Goal: Task Accomplishment & Management: Use online tool/utility

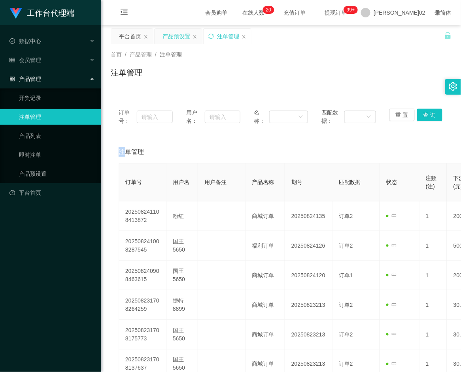
click at [170, 34] on div "产品预设置" at bounding box center [176, 36] width 28 height 15
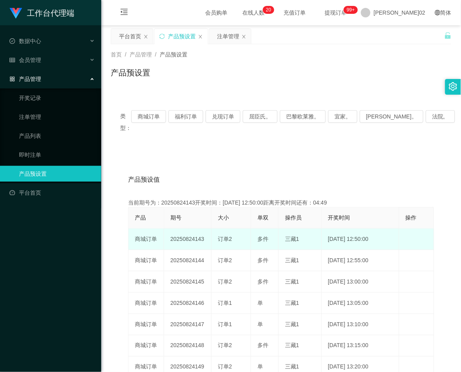
click at [191, 231] on td "20250824143" at bounding box center [187, 239] width 47 height 21
copy td "20250824143"
click at [190, 229] on td "20250824143" at bounding box center [187, 239] width 47 height 21
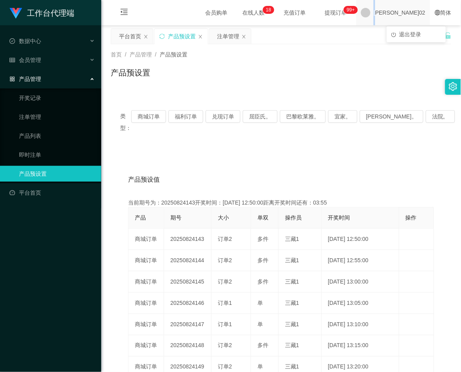
click at [406, 13] on span "[PERSON_NAME]02" at bounding box center [400, 12] width 52 height 25
drag, startPoint x: 406, startPoint y: 13, endPoint x: 408, endPoint y: 33, distance: 20.3
click at [408, 33] on span "退出登录" at bounding box center [410, 34] width 22 height 6
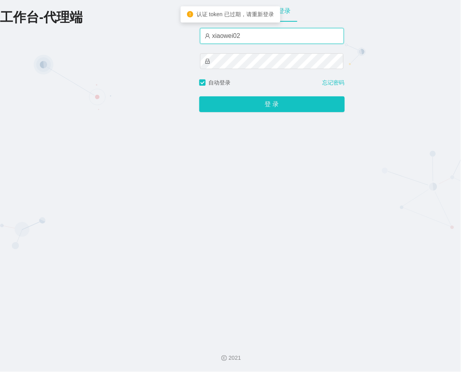
click at [279, 36] on input "xiaowei02" at bounding box center [272, 36] width 144 height 16
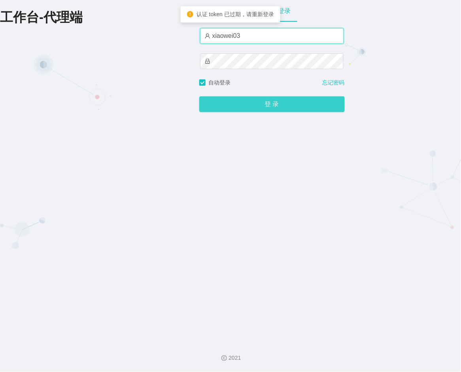
type input "xiaowei03"
click at [266, 103] on button "登 录" at bounding box center [271, 104] width 145 height 16
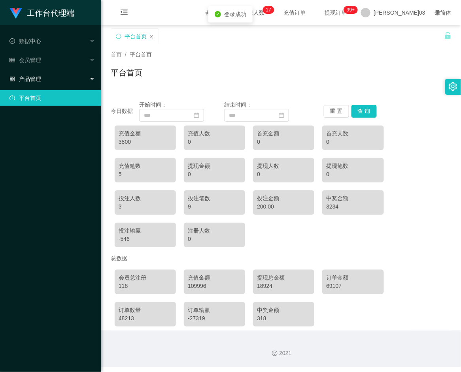
click at [30, 82] on div "产品管理" at bounding box center [50, 79] width 101 height 16
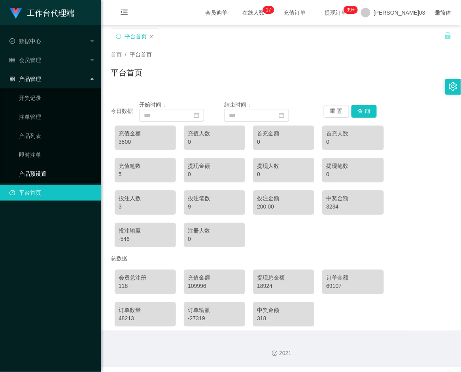
click at [26, 175] on link "产品预设置" at bounding box center [57, 174] width 76 height 16
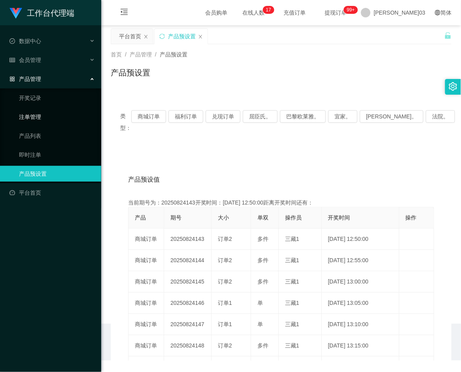
click at [30, 121] on link "注单管理" at bounding box center [57, 117] width 76 height 16
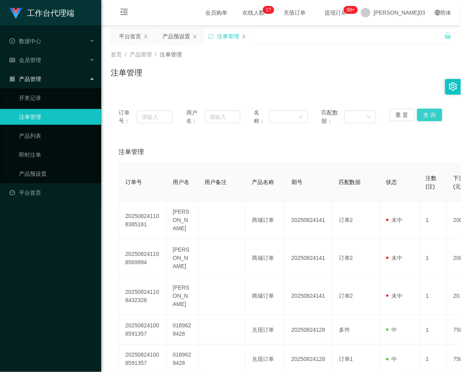
click at [424, 117] on button "查 询" at bounding box center [429, 115] width 25 height 13
click at [424, 117] on div "重 置 查 询" at bounding box center [416, 117] width 54 height 17
click at [432, 0] on html "工作台代理端 数据中心 会员管理 产品管理 开奖记录 注单管理 产品列表 即时注单 产品预设置 平台首页 保存配置 重置配置 整体风格设置 主题色 导航设置 …" at bounding box center [230, 186] width 461 height 372
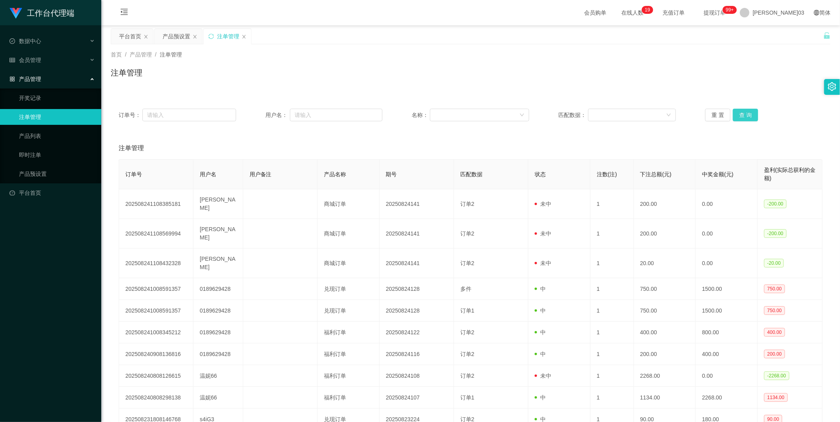
click at [461, 117] on button "查 询" at bounding box center [745, 115] width 25 height 13
click at [461, 117] on div "重 置 查 询" at bounding box center [763, 115] width 117 height 13
click at [461, 117] on button "查 询" at bounding box center [745, 115] width 25 height 13
click at [461, 117] on div "重 置 查 询" at bounding box center [763, 115] width 117 height 13
click at [461, 117] on button "查 询" at bounding box center [745, 115] width 25 height 13
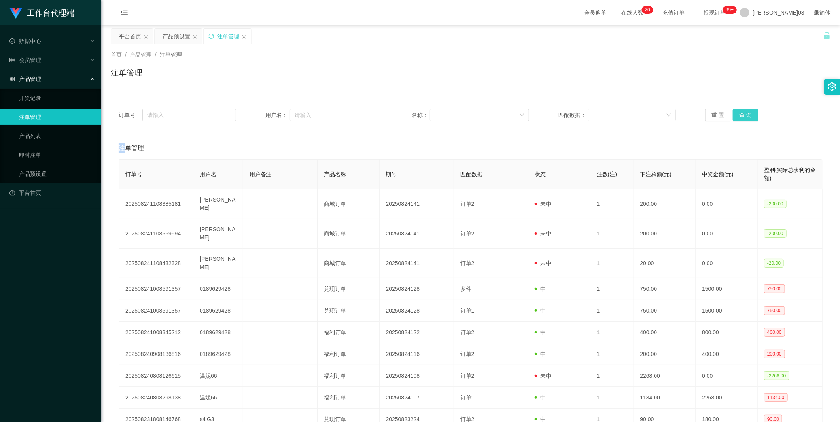
click at [461, 117] on button "查 询" at bounding box center [745, 115] width 25 height 13
click at [461, 117] on div "重 置 查 询" at bounding box center [763, 115] width 117 height 13
click at [461, 117] on button "查 询" at bounding box center [745, 115] width 25 height 13
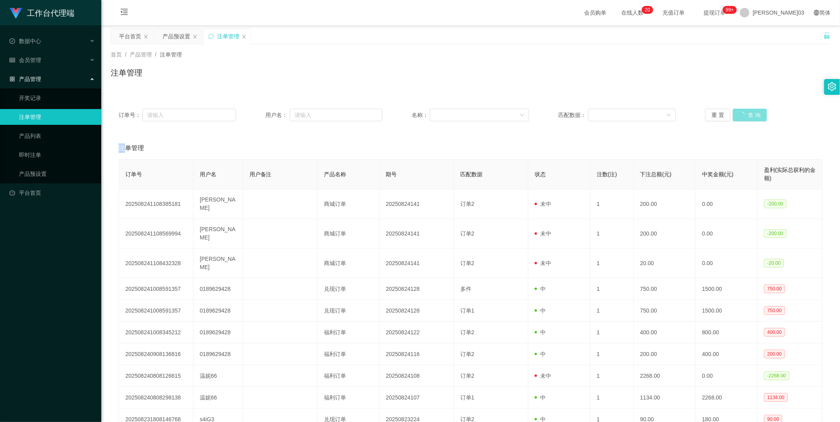
click at [461, 117] on button "查 询" at bounding box center [750, 115] width 34 height 13
click at [461, 117] on button "查 询" at bounding box center [745, 115] width 25 height 13
click at [461, 117] on div "重 置 查 询" at bounding box center [763, 115] width 117 height 13
click at [461, 117] on button "查 询" at bounding box center [745, 115] width 25 height 13
click at [461, 117] on div "重 置 查 询" at bounding box center [763, 115] width 117 height 13
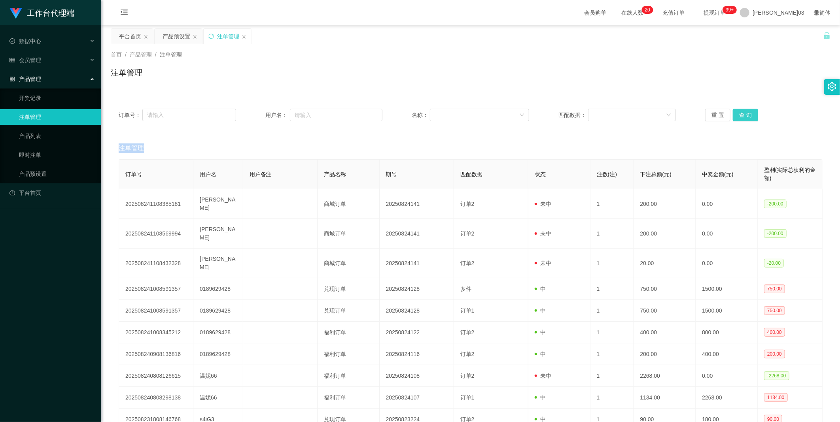
click at [461, 117] on button "查 询" at bounding box center [745, 115] width 25 height 13
click at [461, 117] on div "重 置 查 询" at bounding box center [763, 115] width 117 height 13
click at [461, 117] on button "查 询" at bounding box center [745, 115] width 25 height 13
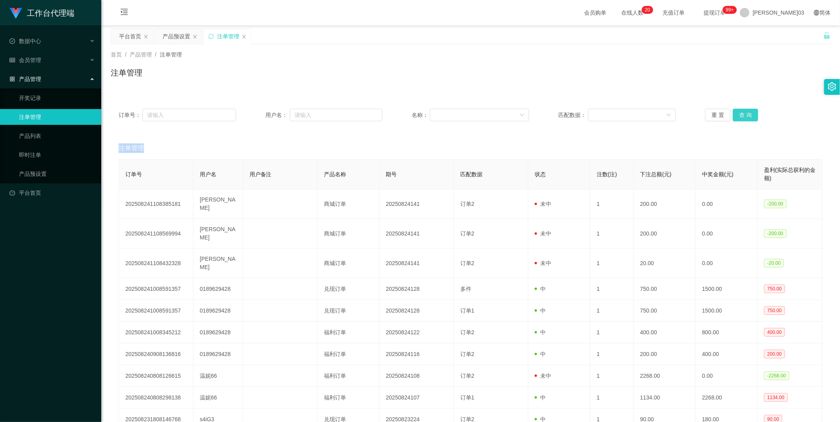
click at [461, 117] on button "查 询" at bounding box center [745, 115] width 25 height 13
click at [461, 117] on div "重 置 查 询" at bounding box center [763, 115] width 117 height 13
click at [461, 111] on button "查 询" at bounding box center [745, 115] width 25 height 13
click at [461, 111] on div "重 置 查 询" at bounding box center [763, 115] width 117 height 13
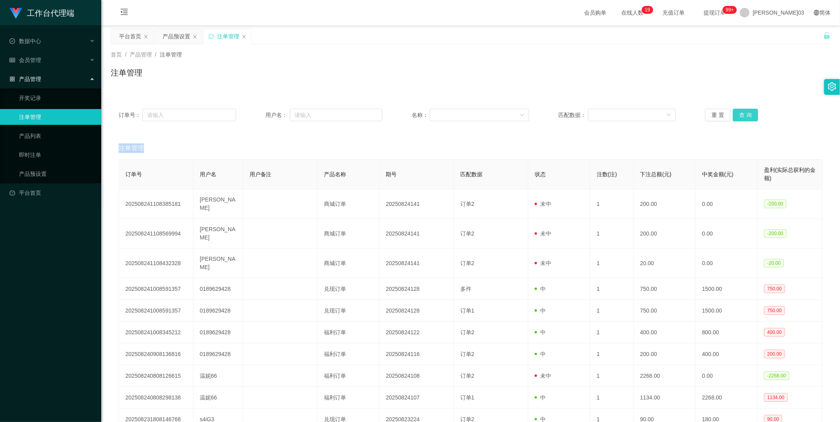
click at [461, 111] on button "查 询" at bounding box center [745, 115] width 25 height 13
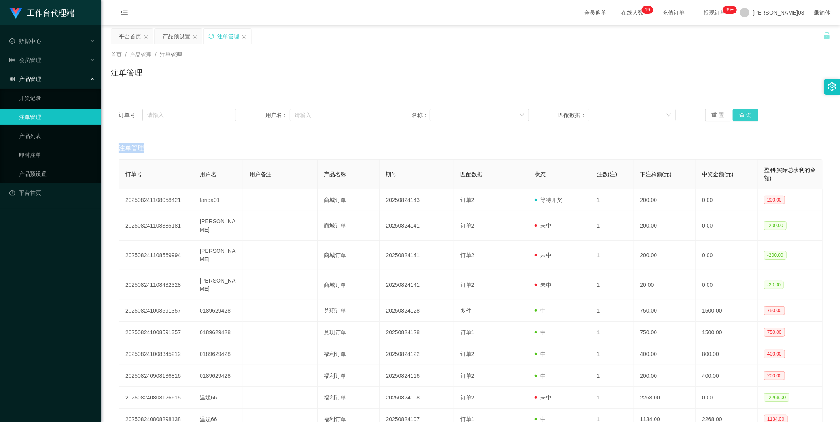
click at [461, 111] on button "查 询" at bounding box center [745, 115] width 25 height 13
click at [461, 111] on div "重 置 查 询" at bounding box center [763, 115] width 117 height 13
click at [180, 38] on div "产品预设置" at bounding box center [176, 36] width 28 height 15
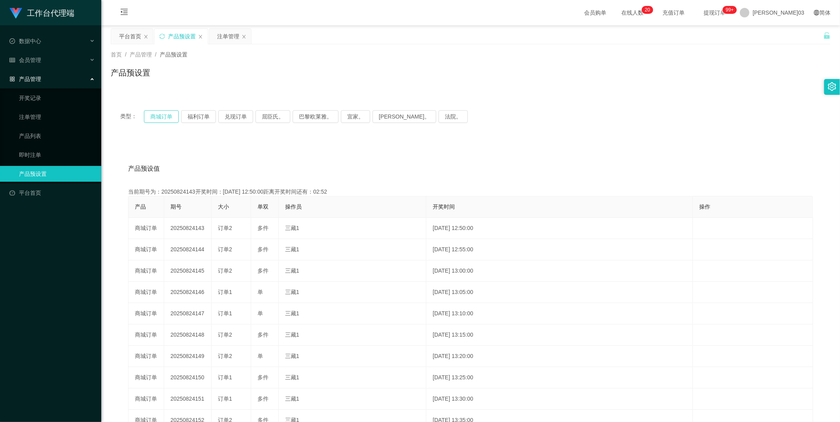
click at [169, 116] on button "商城订单" at bounding box center [161, 116] width 35 height 13
click at [227, 42] on div "注单管理" at bounding box center [228, 36] width 22 height 15
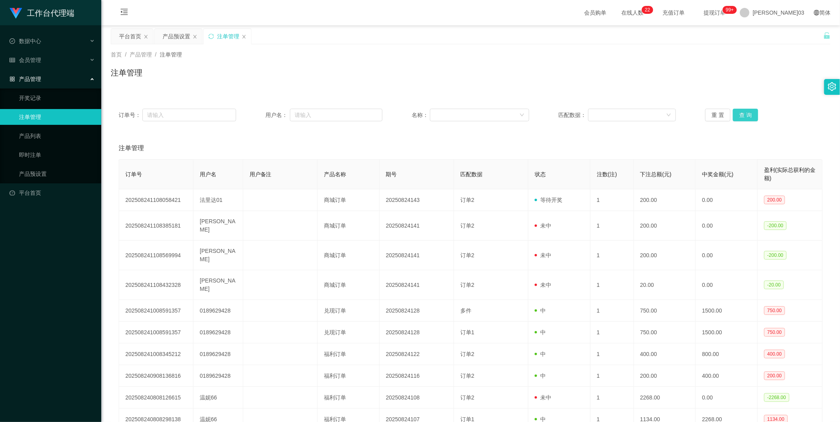
click at [461, 116] on button "查 询" at bounding box center [745, 115] width 25 height 13
click at [461, 116] on div "重 置 查 询" at bounding box center [763, 115] width 117 height 13
click at [461, 116] on button "查 询" at bounding box center [745, 115] width 25 height 13
click at [168, 40] on div "产品预设置" at bounding box center [176, 36] width 28 height 15
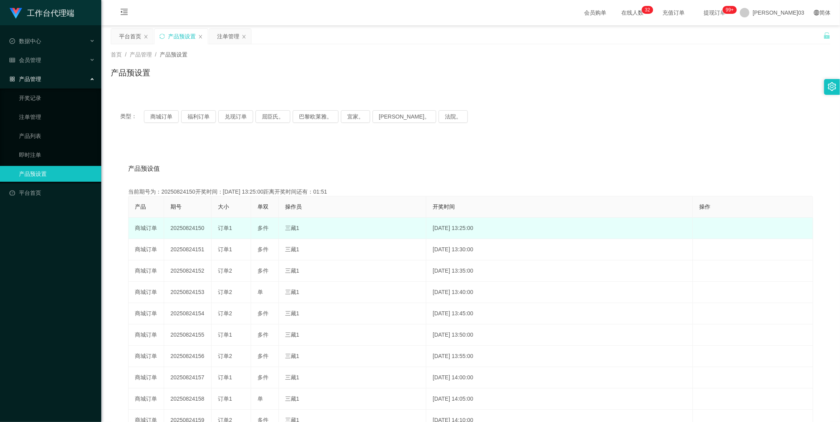
click at [185, 230] on td "20250824150" at bounding box center [187, 228] width 47 height 21
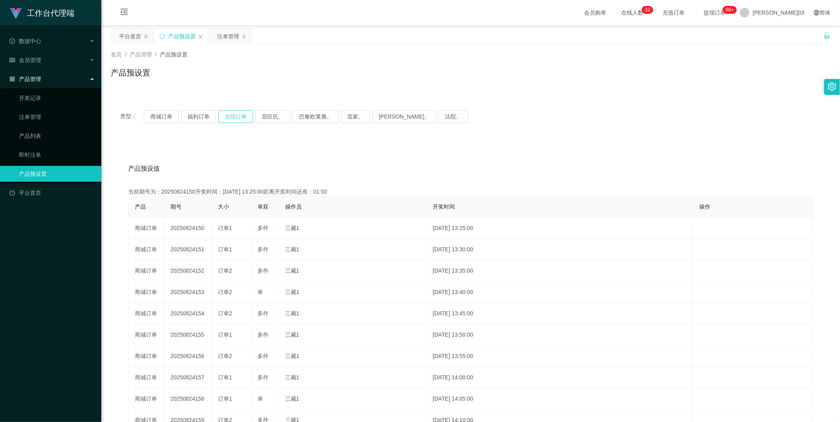
click at [229, 120] on button "兑现订单" at bounding box center [235, 116] width 35 height 13
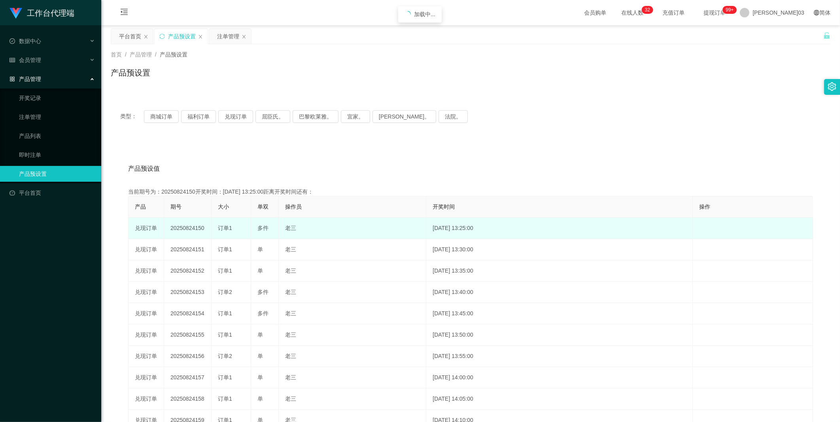
click at [181, 224] on td "20250824150" at bounding box center [187, 228] width 47 height 21
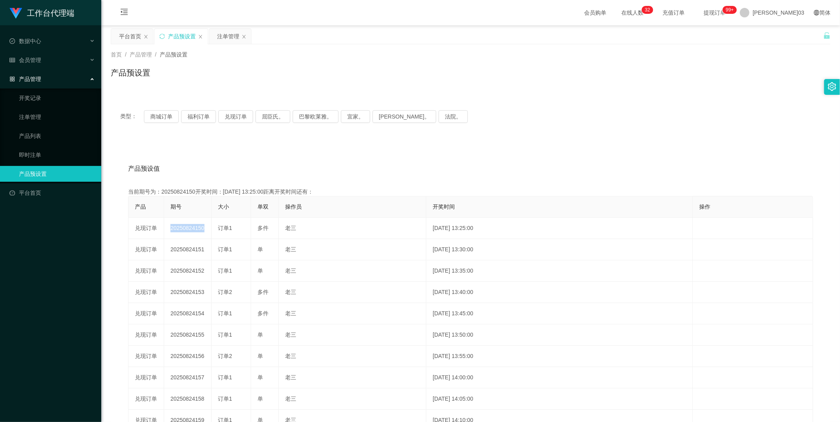
copy td "20250824150"
